Goal: Find specific page/section: Find specific page/section

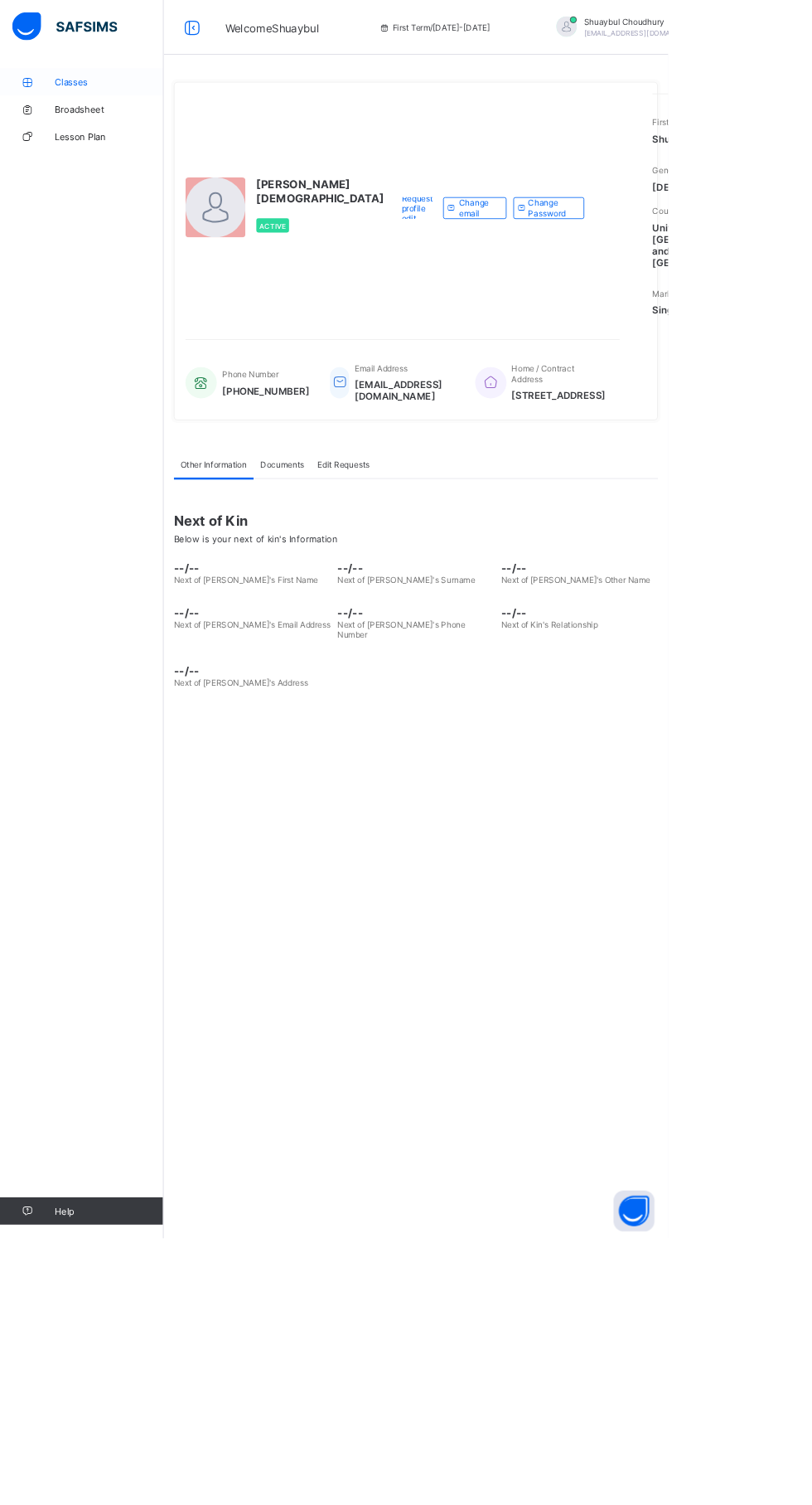
click at [97, 94] on span "Classes" at bounding box center [132, 99] width 132 height 13
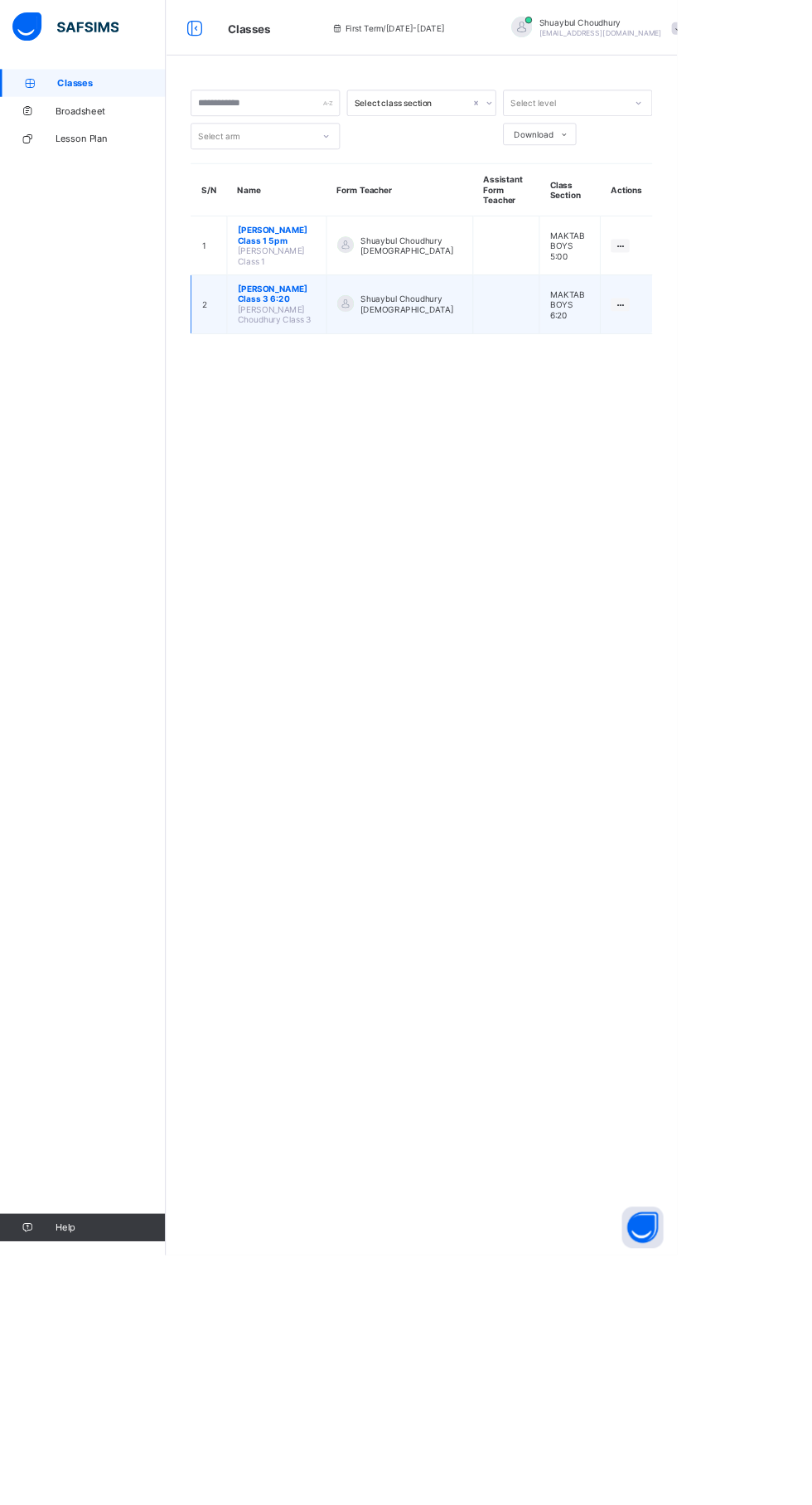
click at [424, 367] on div at bounding box center [415, 364] width 20 height 20
click at [338, 363] on span "[PERSON_NAME] Class 3 6:20" at bounding box center [332, 351] width 94 height 25
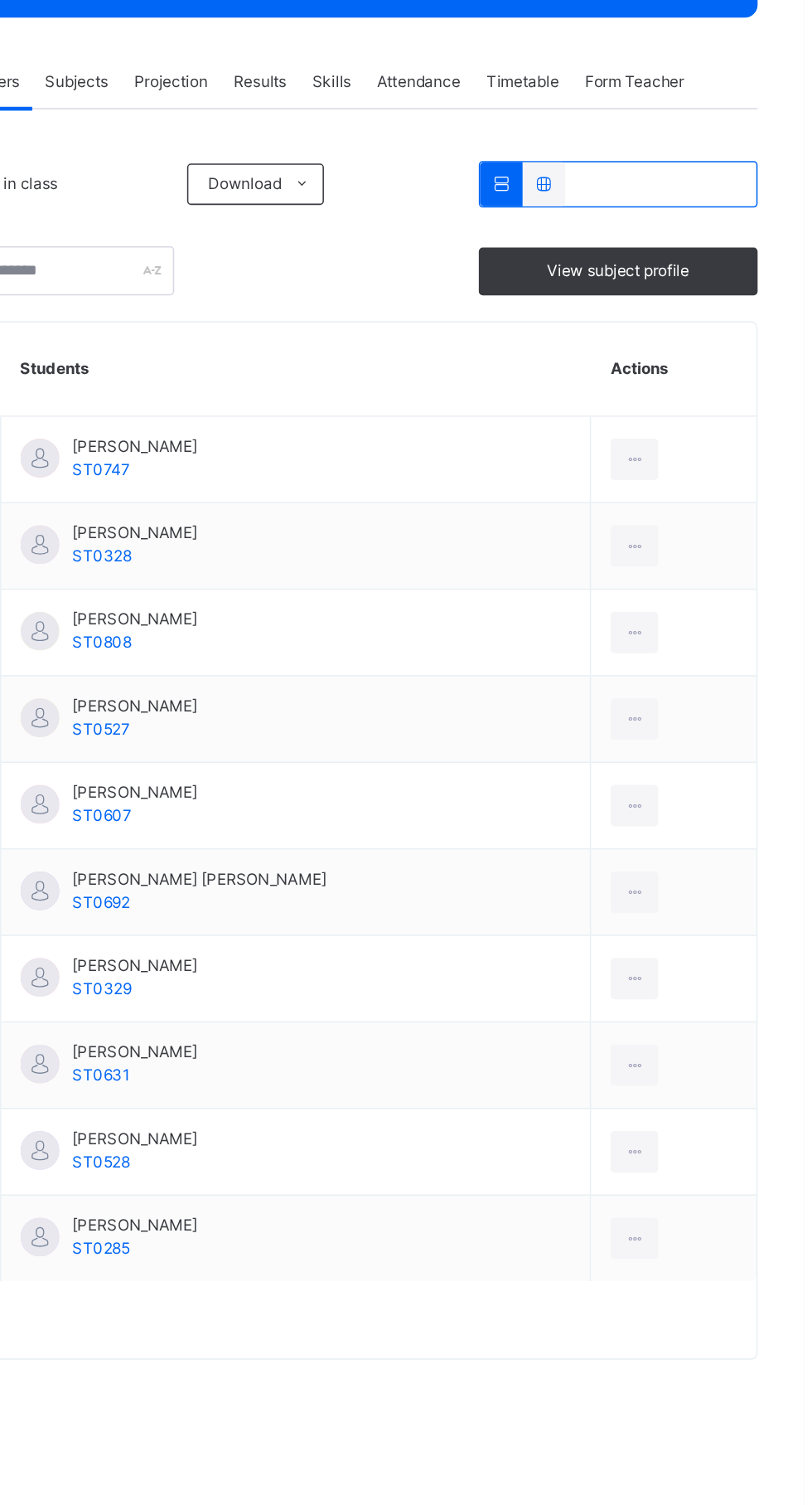
click at [572, 392] on div "Attendance" at bounding box center [565, 375] width 71 height 33
